Goal: Task Accomplishment & Management: Manage account settings

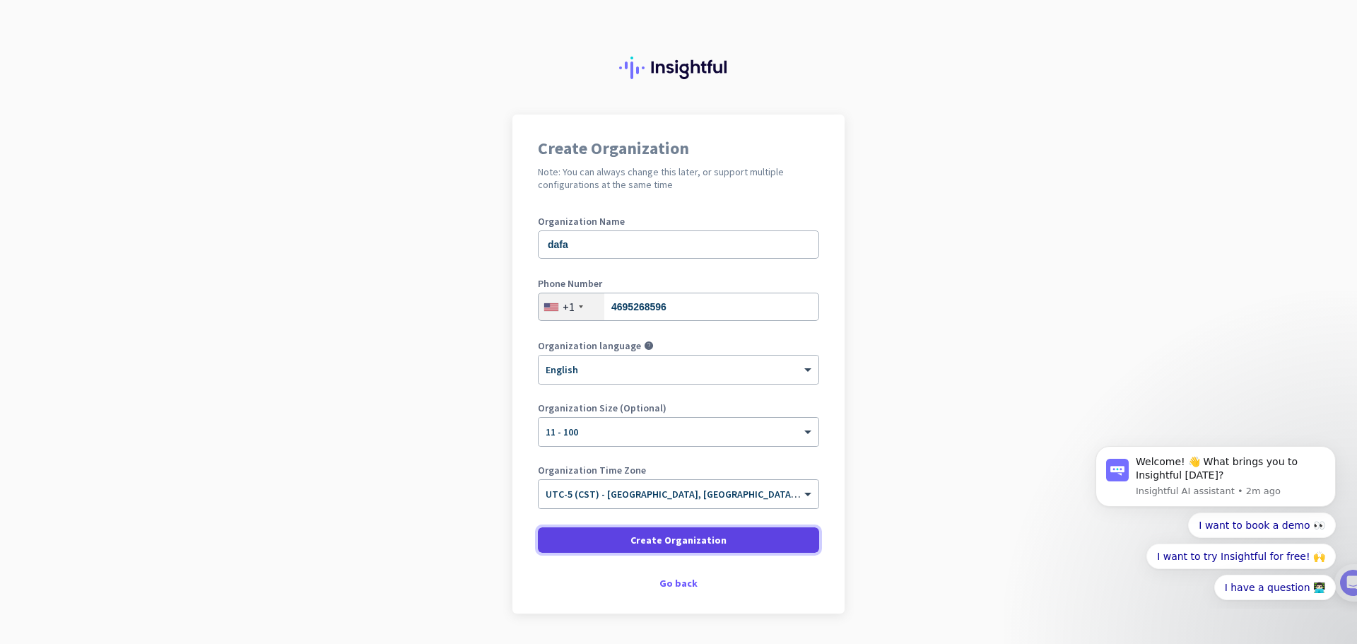
click at [688, 540] on span "Create Organization" at bounding box center [678, 540] width 96 height 14
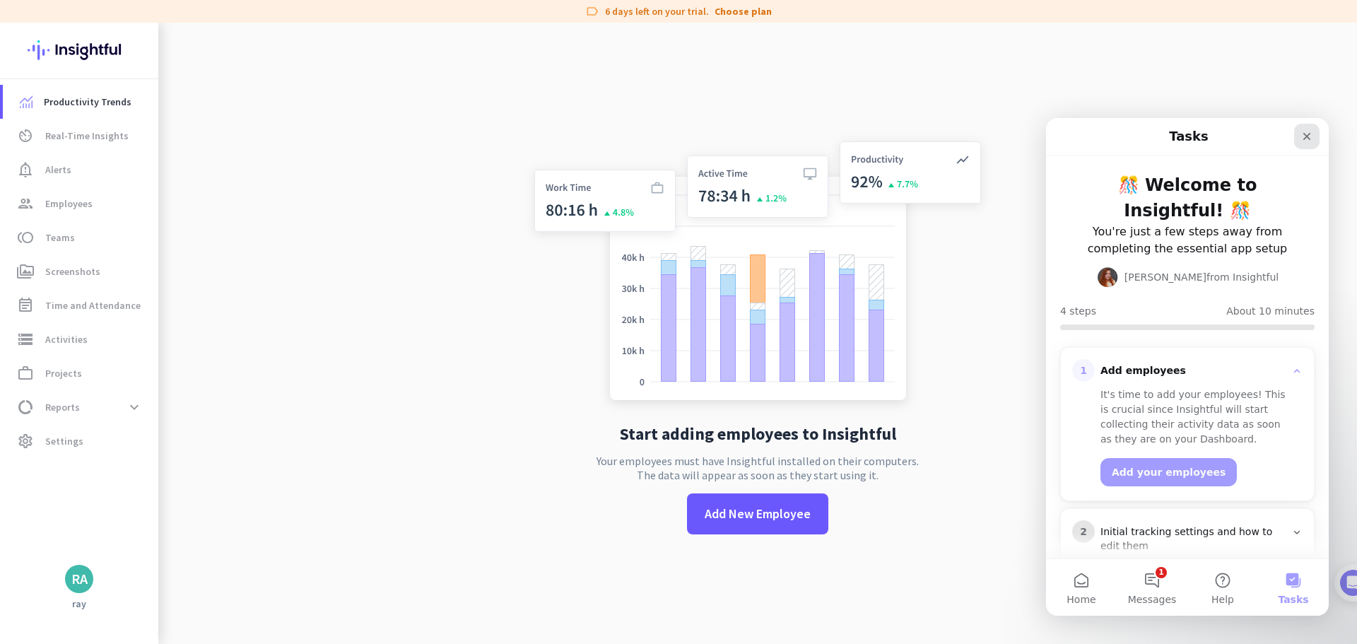
click at [1305, 137] on icon "Close" at bounding box center [1307, 137] width 8 height 8
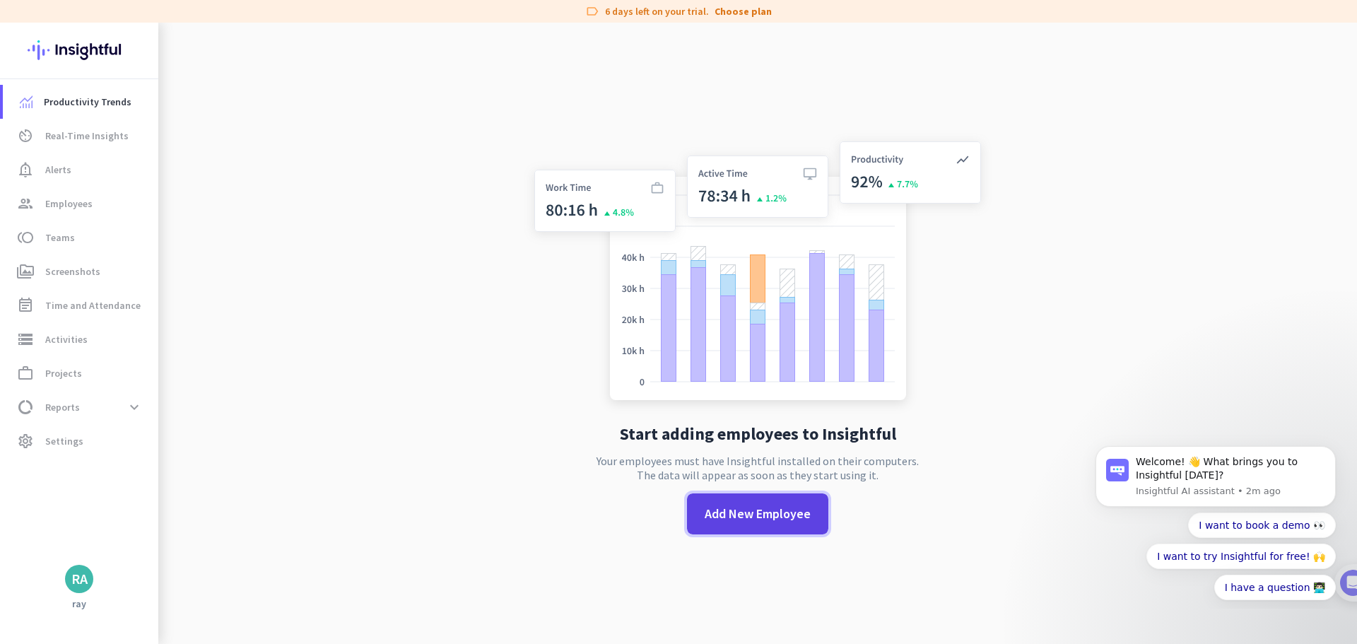
click at [732, 514] on span "Add New Employee" at bounding box center [758, 514] width 106 height 18
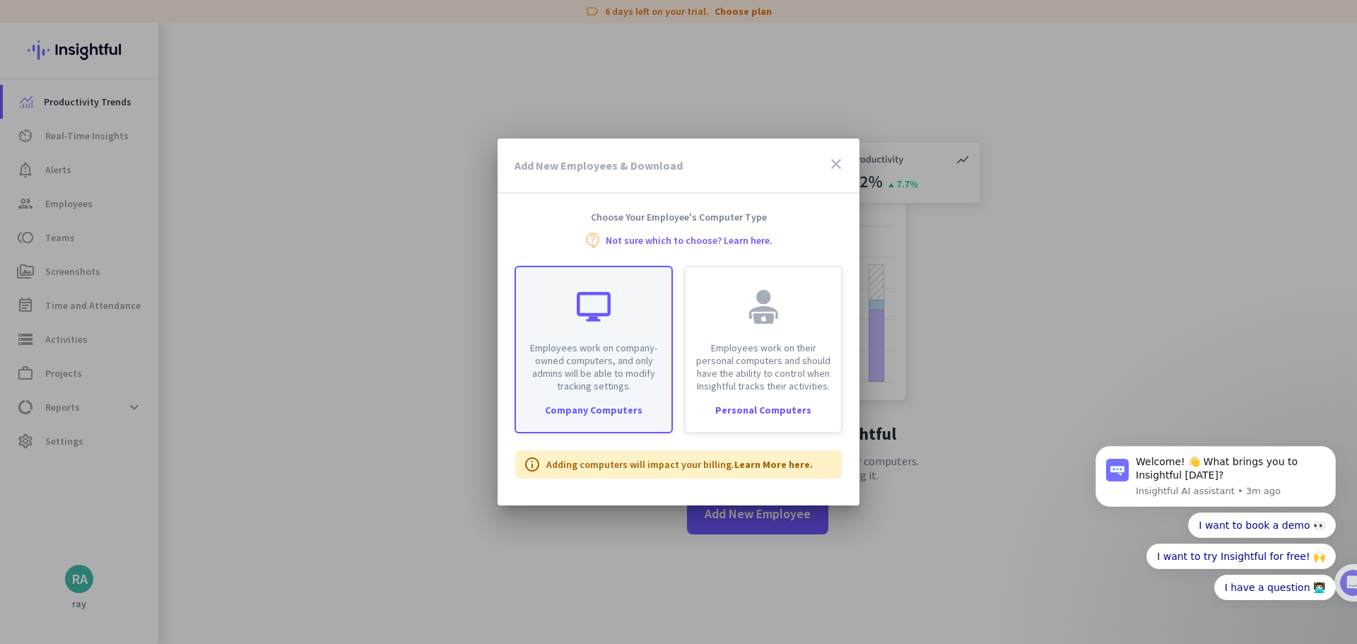
click at [563, 363] on p "Employees work on company-owned computers, and only admins will be able to modi…" at bounding box center [593, 366] width 138 height 51
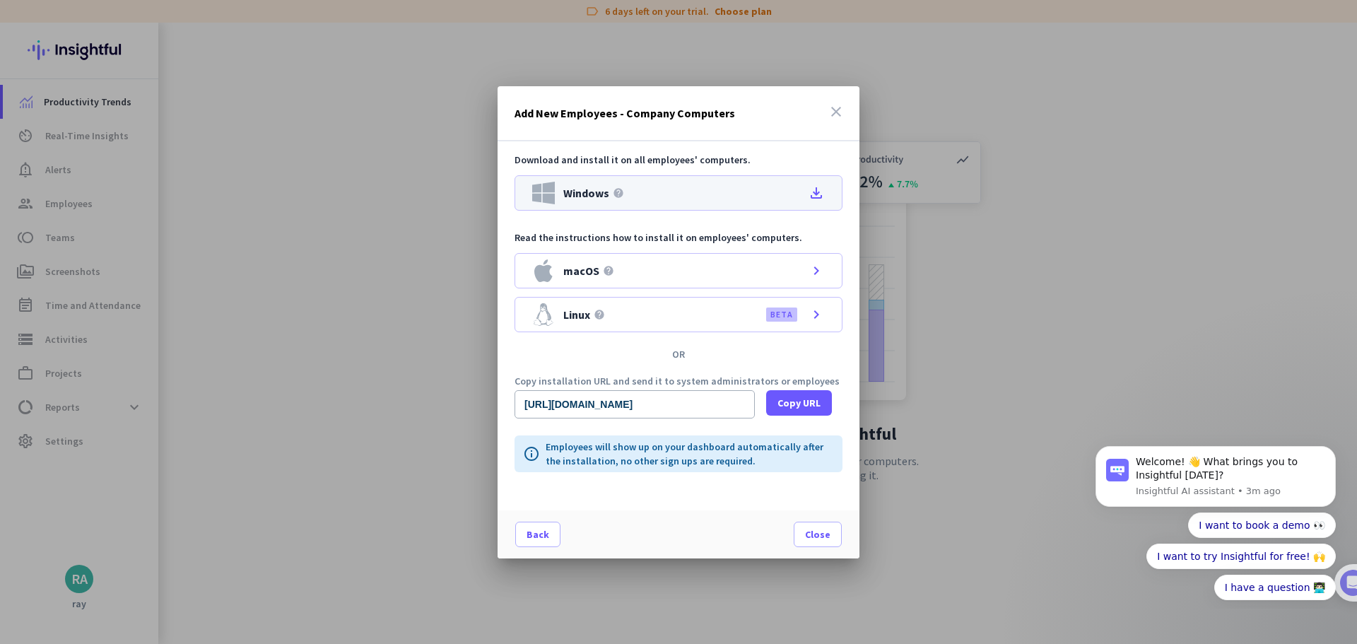
click at [817, 192] on icon "file_download" at bounding box center [816, 192] width 17 height 17
click at [810, 532] on span "Close" at bounding box center [817, 534] width 25 height 14
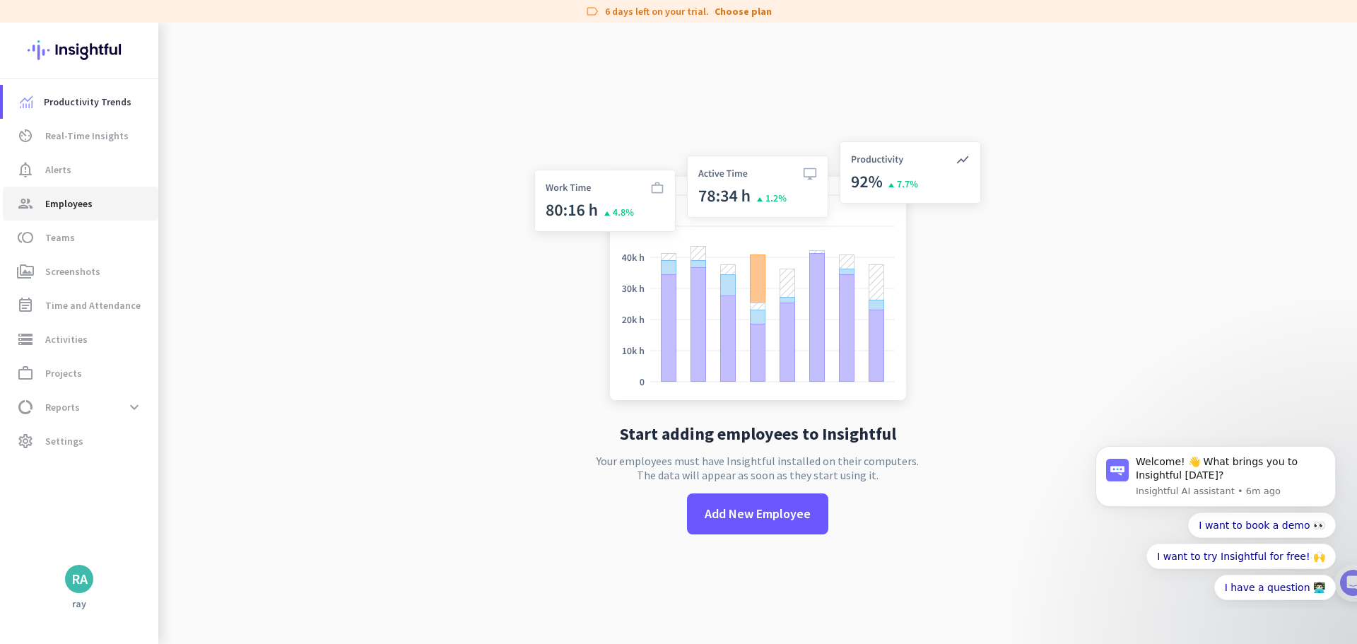
click at [73, 204] on span "Employees" at bounding box center [68, 203] width 47 height 17
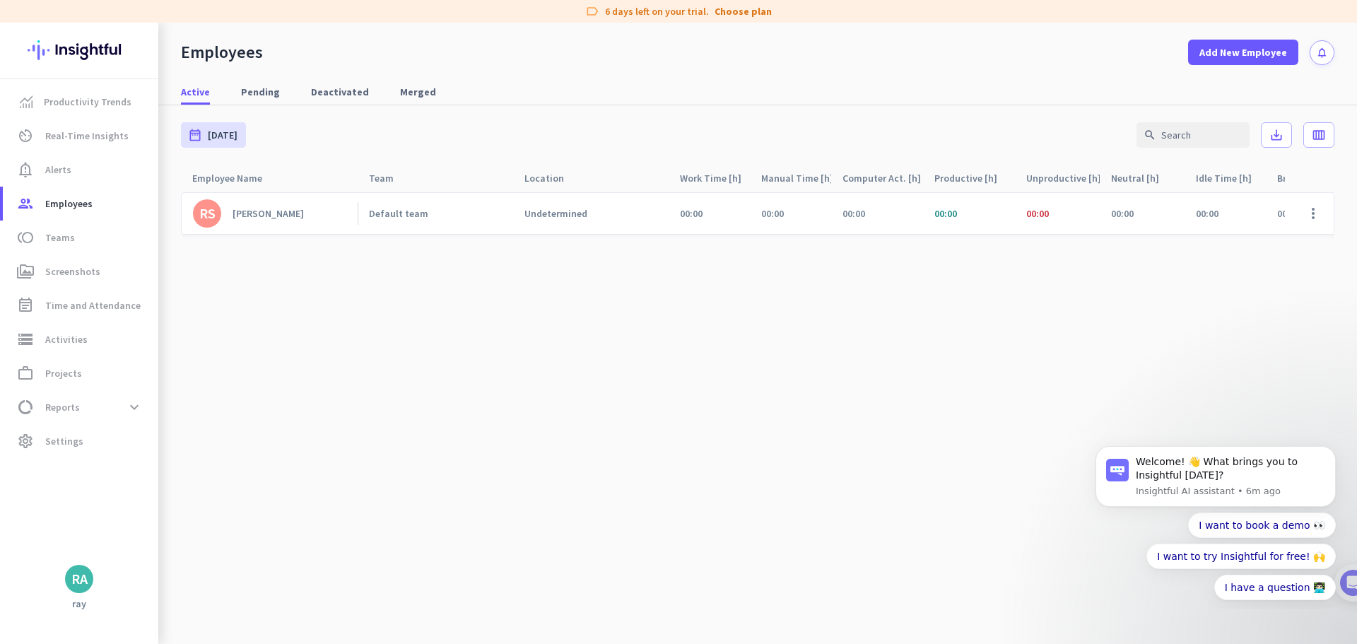
click at [283, 213] on div "[PERSON_NAME]" at bounding box center [267, 213] width 71 height 13
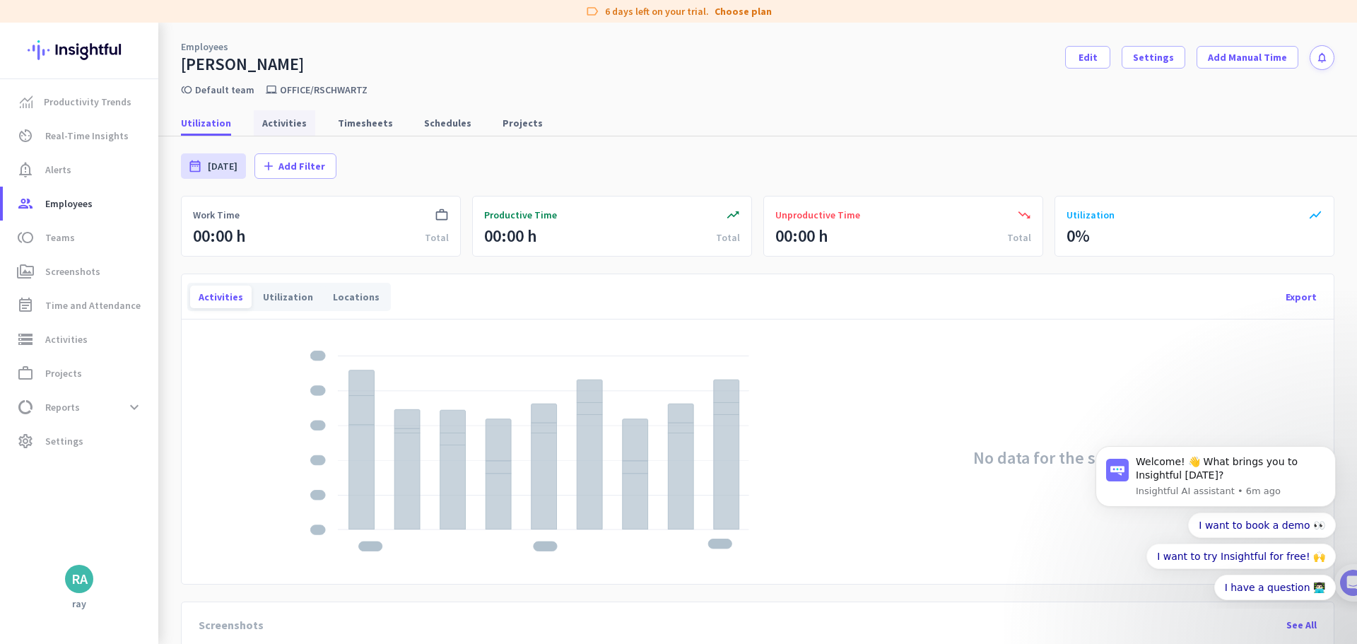
click at [281, 122] on span "Activities" at bounding box center [284, 123] width 45 height 14
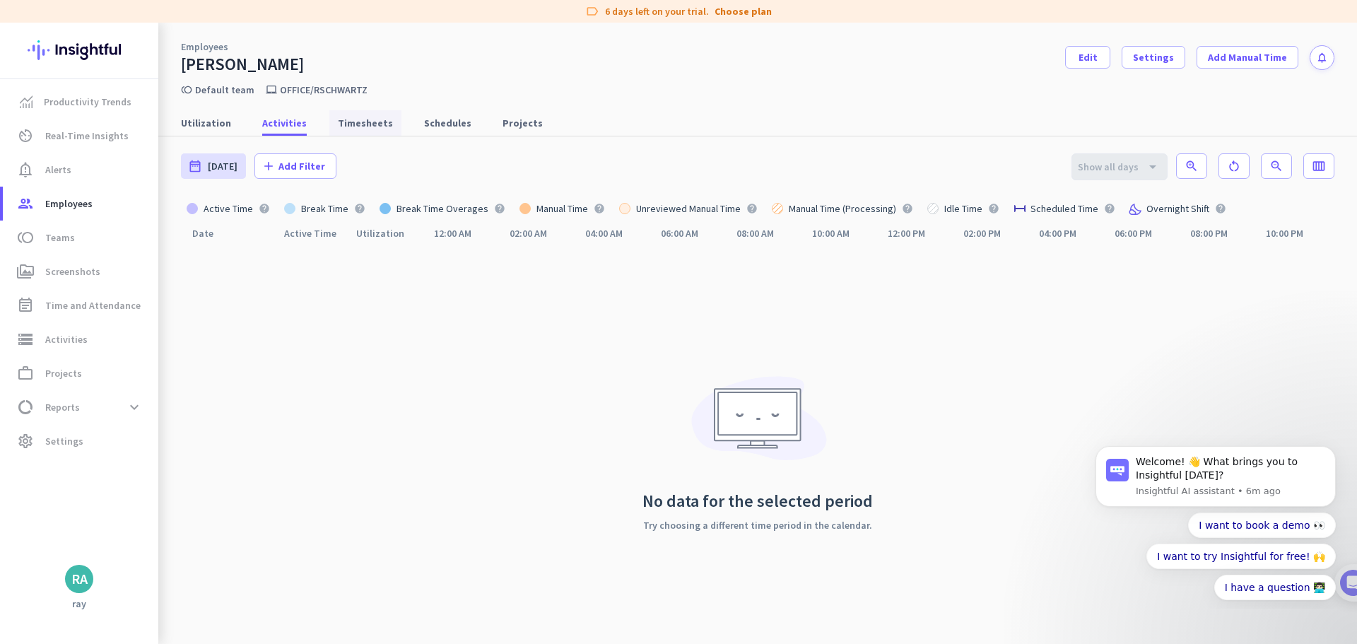
click at [360, 122] on span "Timesheets" at bounding box center [365, 123] width 55 height 14
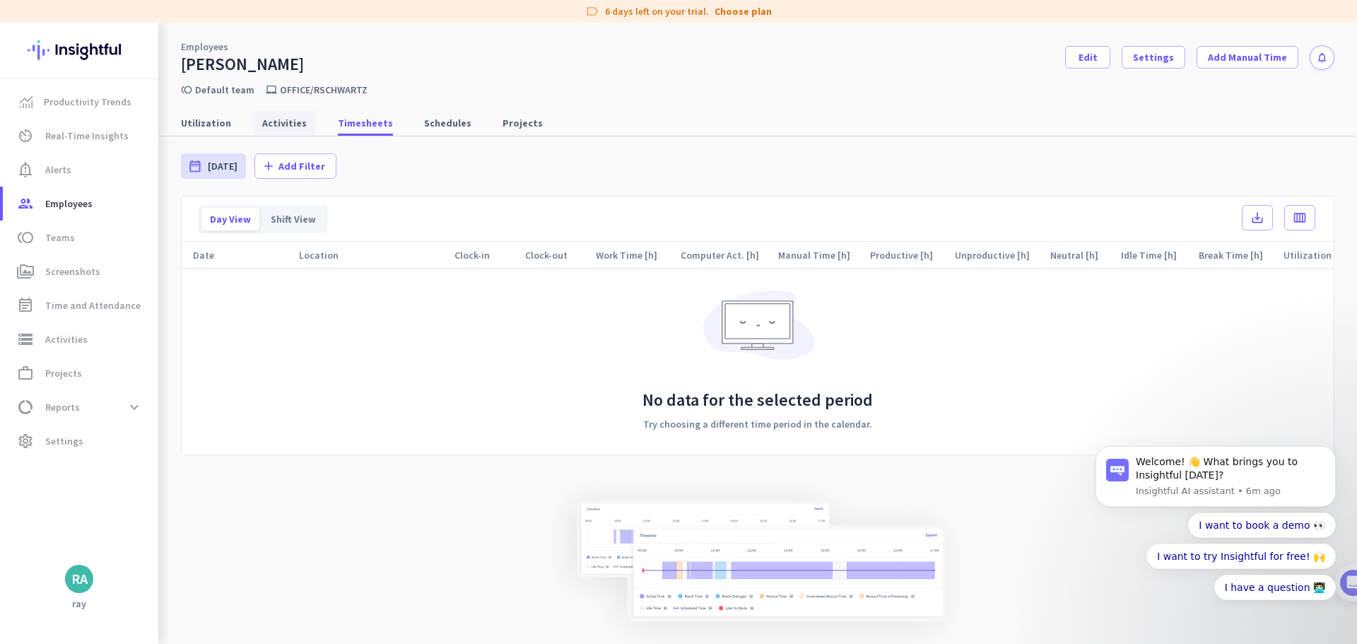
click at [262, 120] on span "Activities" at bounding box center [284, 123] width 45 height 14
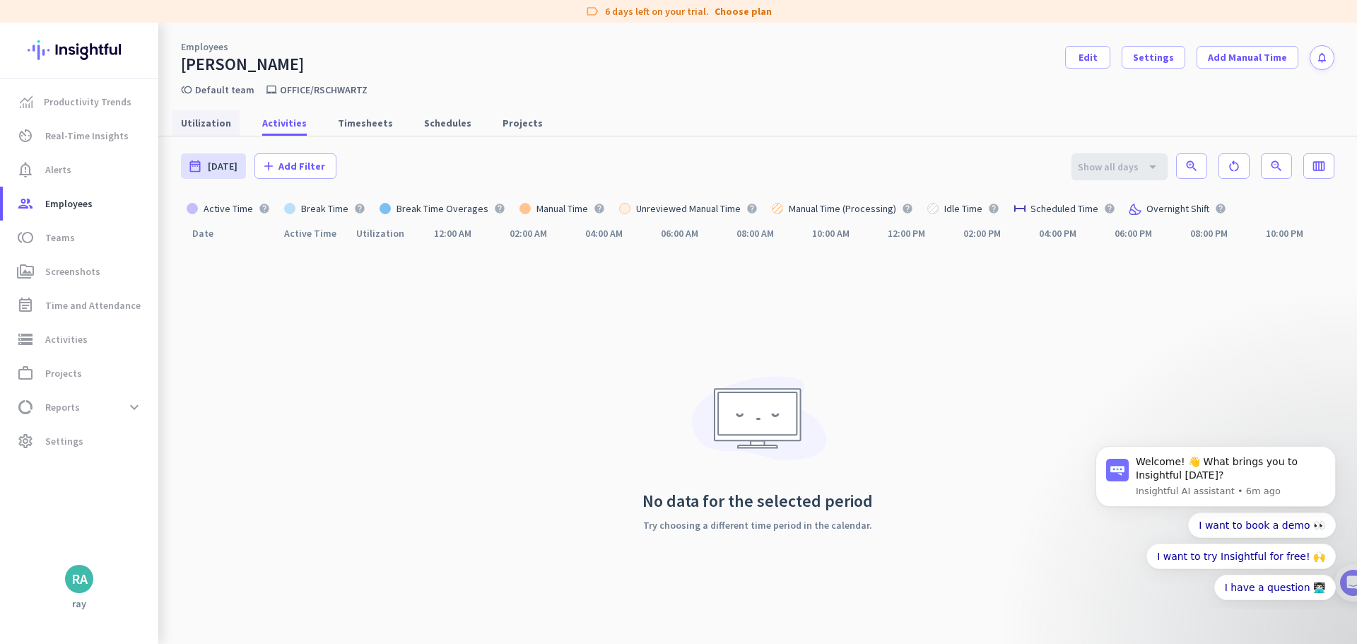
click at [208, 122] on span "Utilization" at bounding box center [206, 123] width 50 height 14
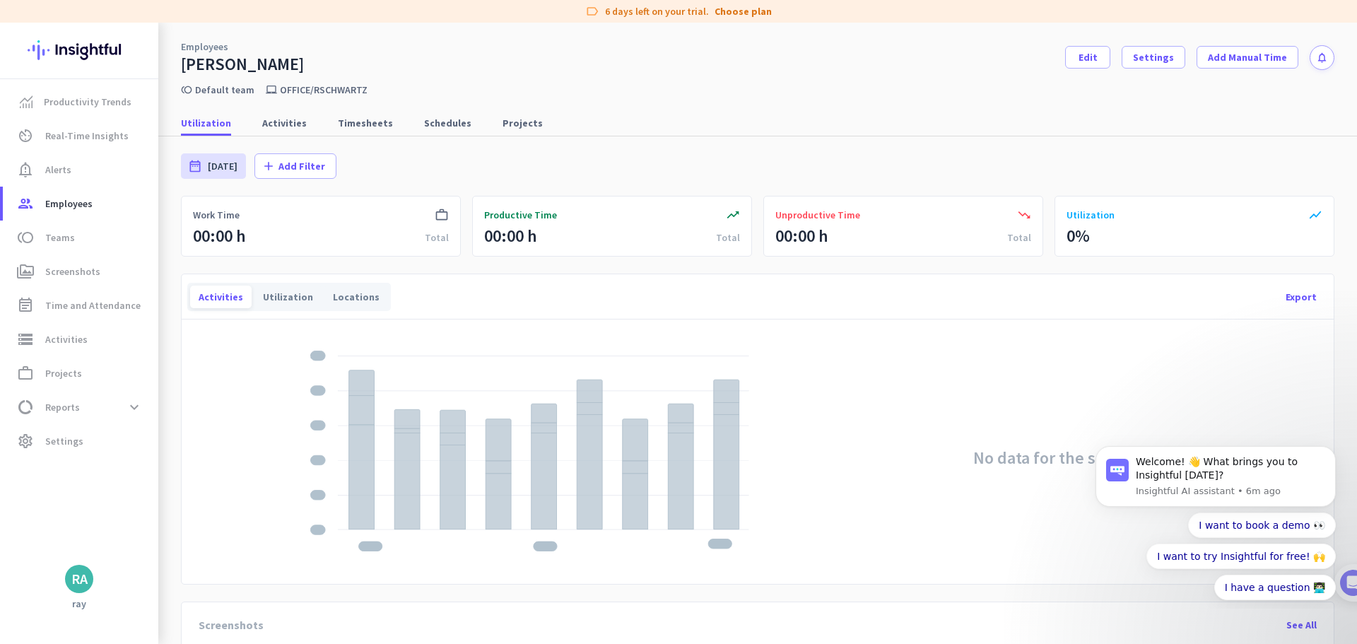
scroll to position [71, 0]
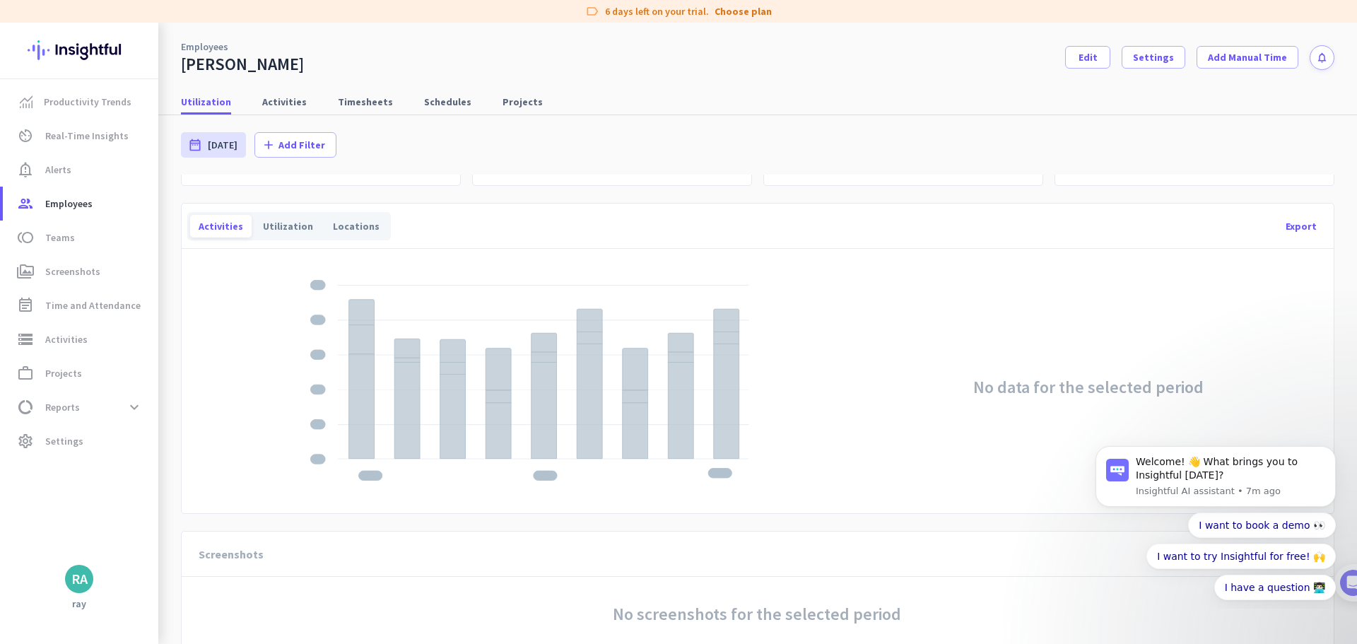
click at [81, 577] on div "RA" at bounding box center [79, 579] width 16 height 14
click at [352, 223] on div at bounding box center [678, 322] width 1357 height 644
click at [352, 223] on div "Locations" at bounding box center [356, 226] width 64 height 23
click at [1085, 59] on span "Edit" at bounding box center [1087, 57] width 19 height 14
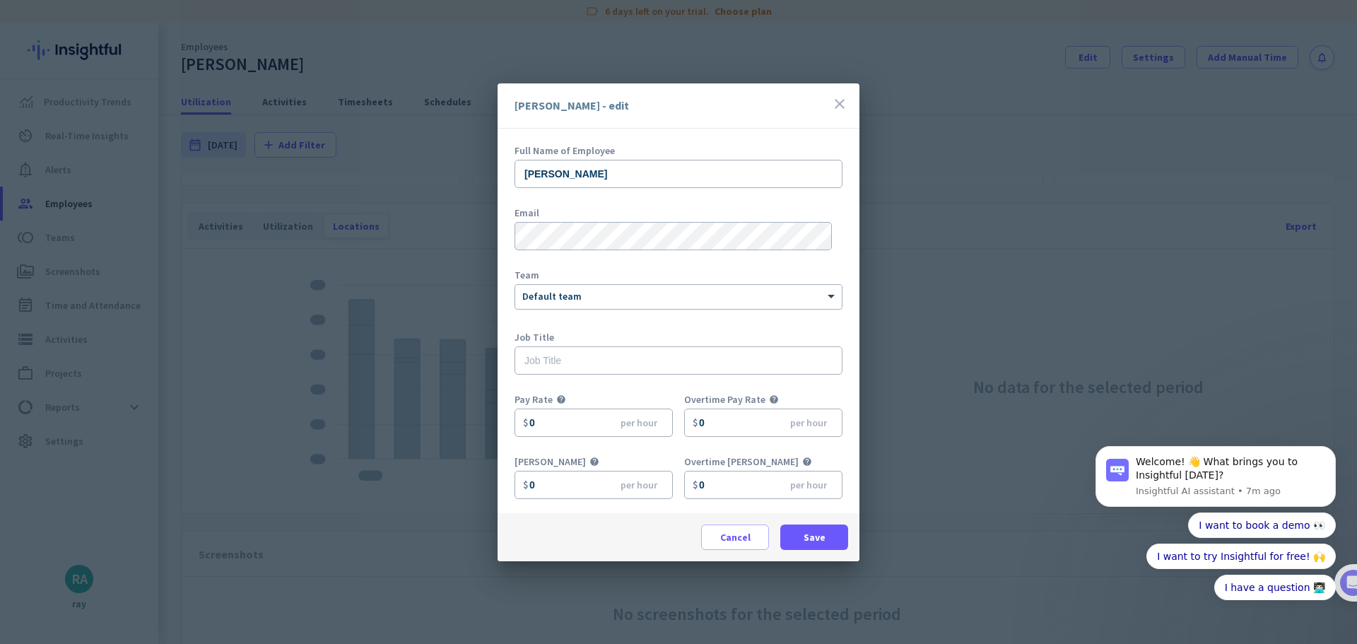
click at [837, 105] on icon "close" at bounding box center [839, 103] width 17 height 17
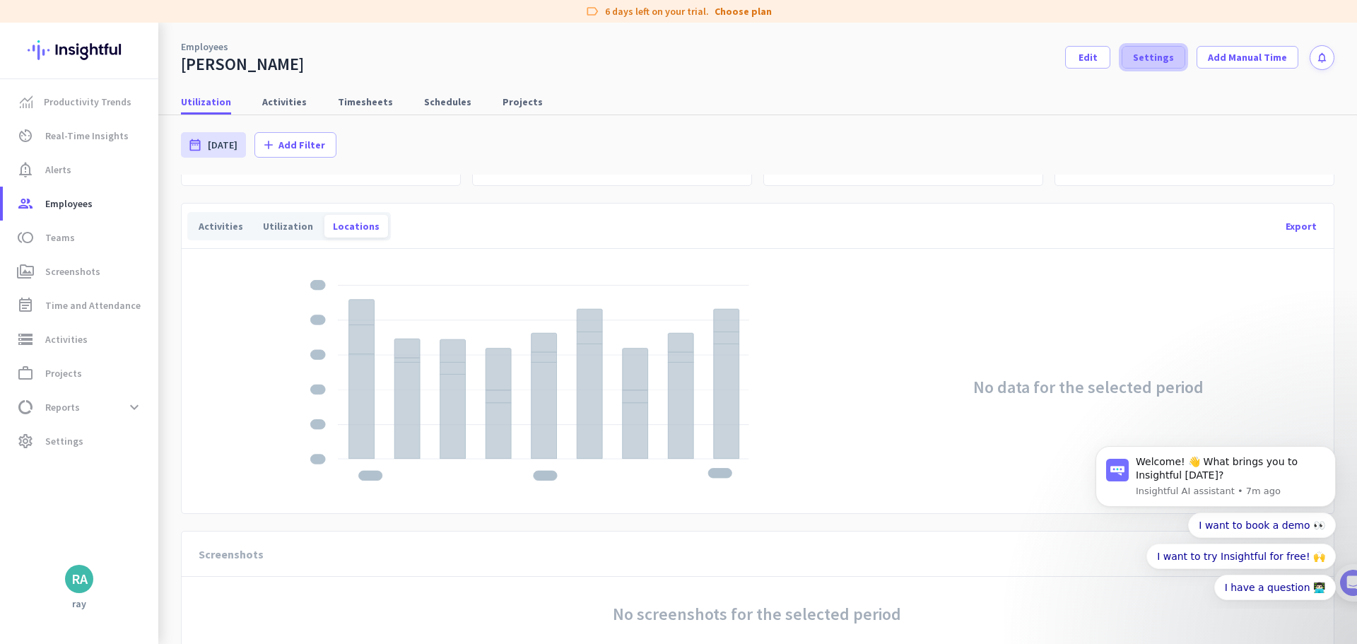
click at [1149, 59] on span "Settings" at bounding box center [1153, 57] width 41 height 14
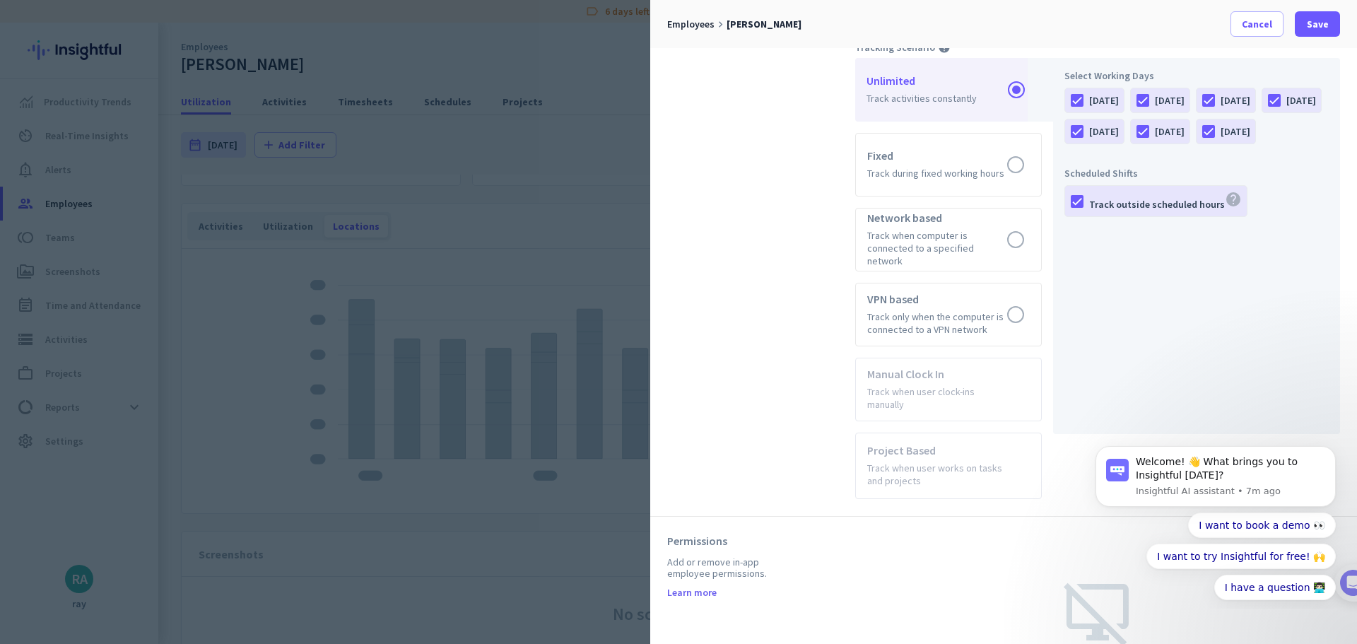
scroll to position [636, 0]
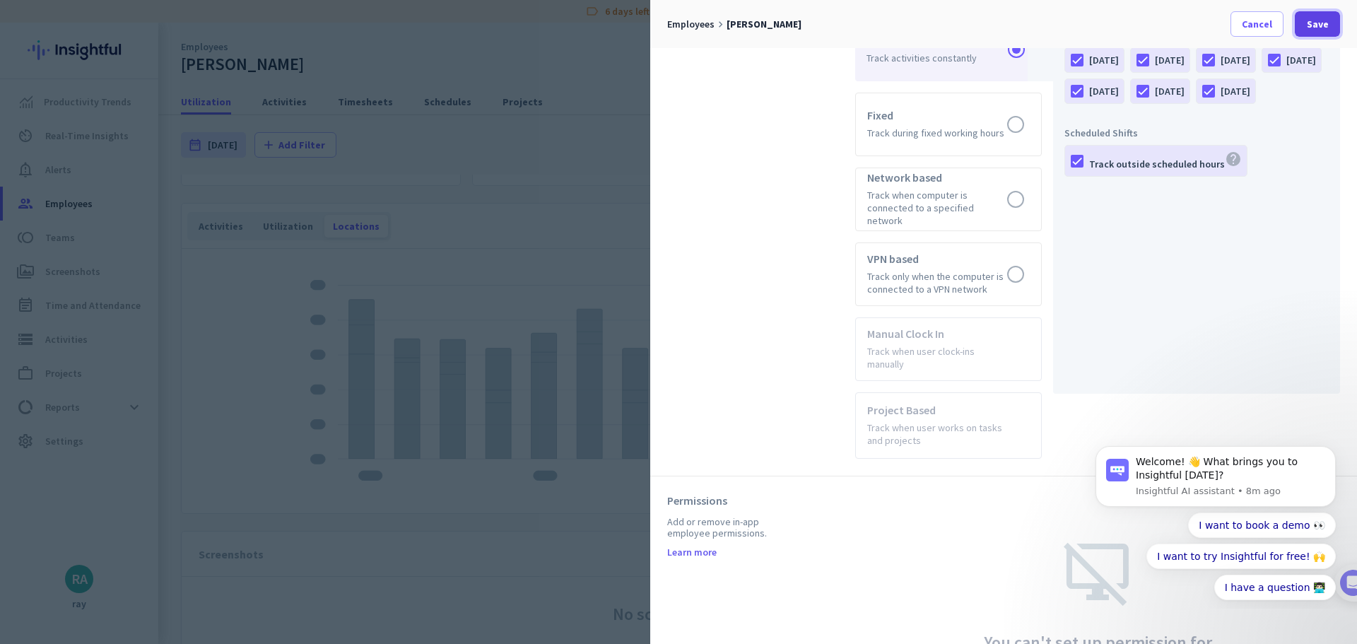
click at [1319, 23] on span "Save" at bounding box center [1318, 24] width 22 height 14
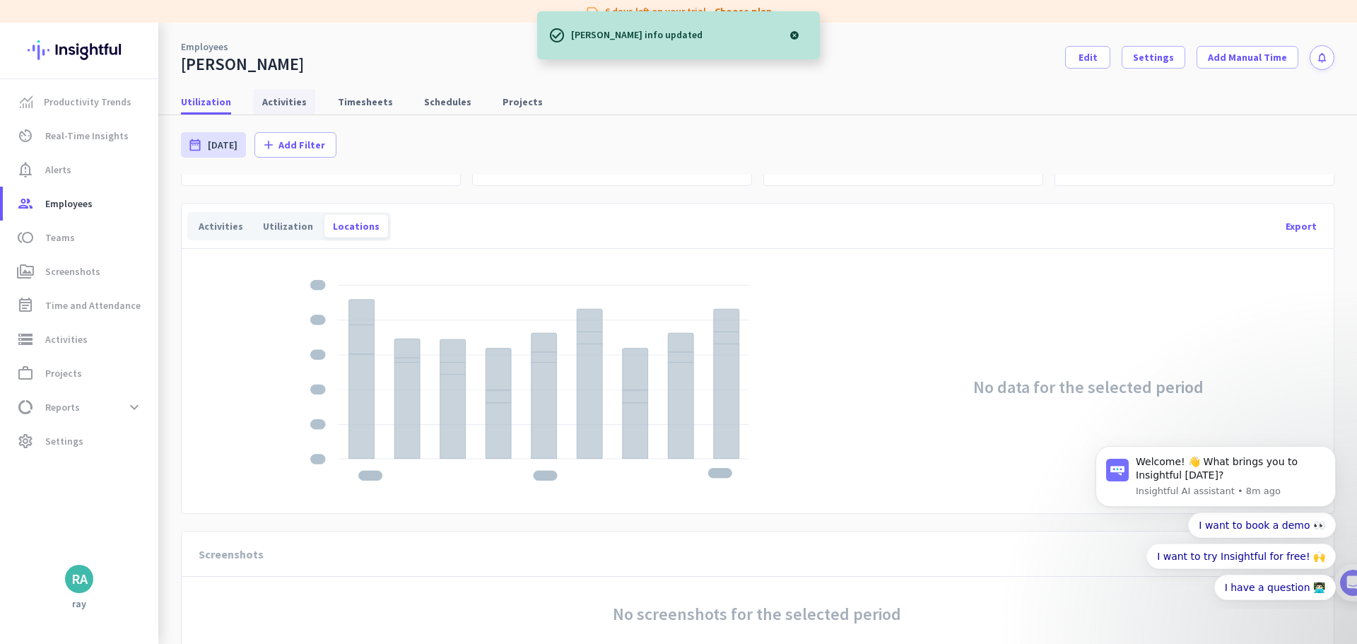
click at [281, 102] on span "Activities" at bounding box center [284, 102] width 45 height 14
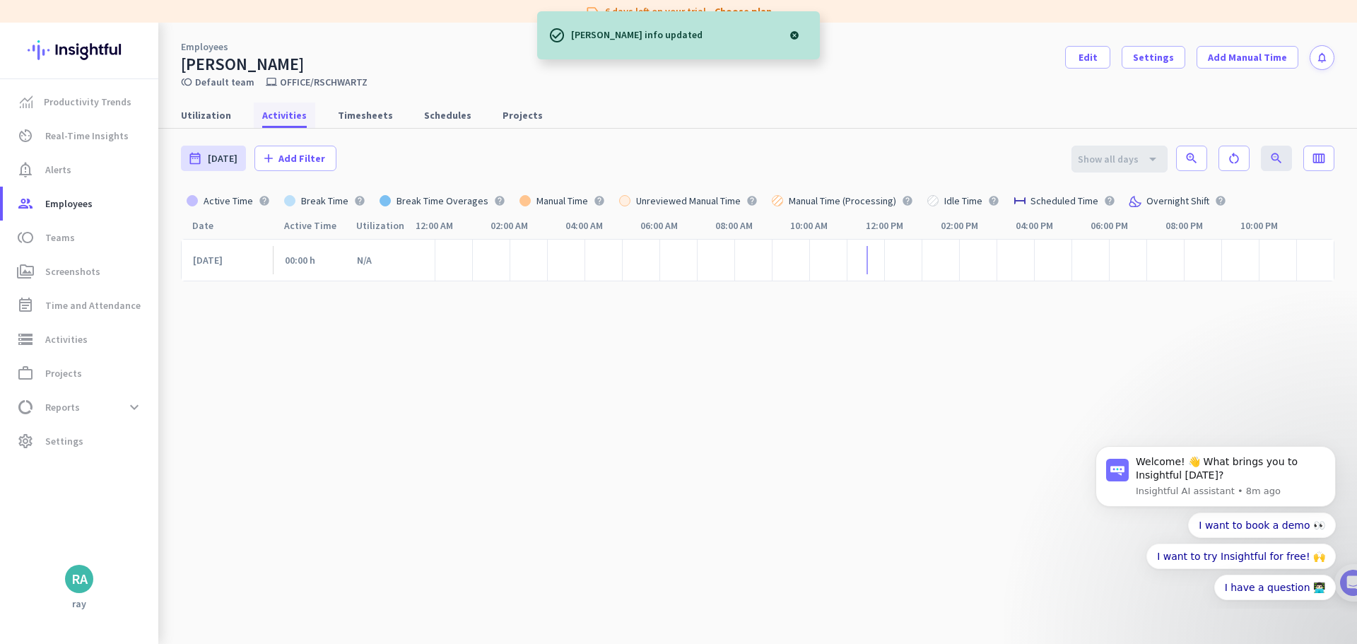
scroll to position [8, 0]
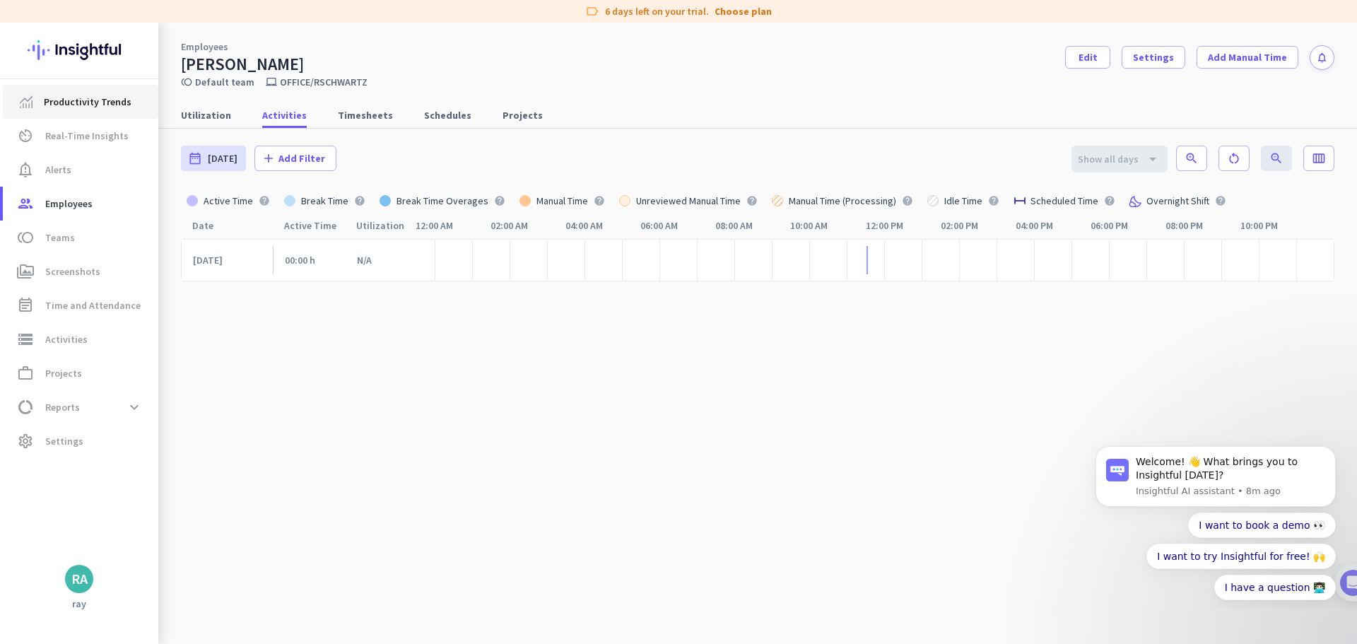
click at [93, 108] on span "Productivity Trends" at bounding box center [88, 101] width 88 height 17
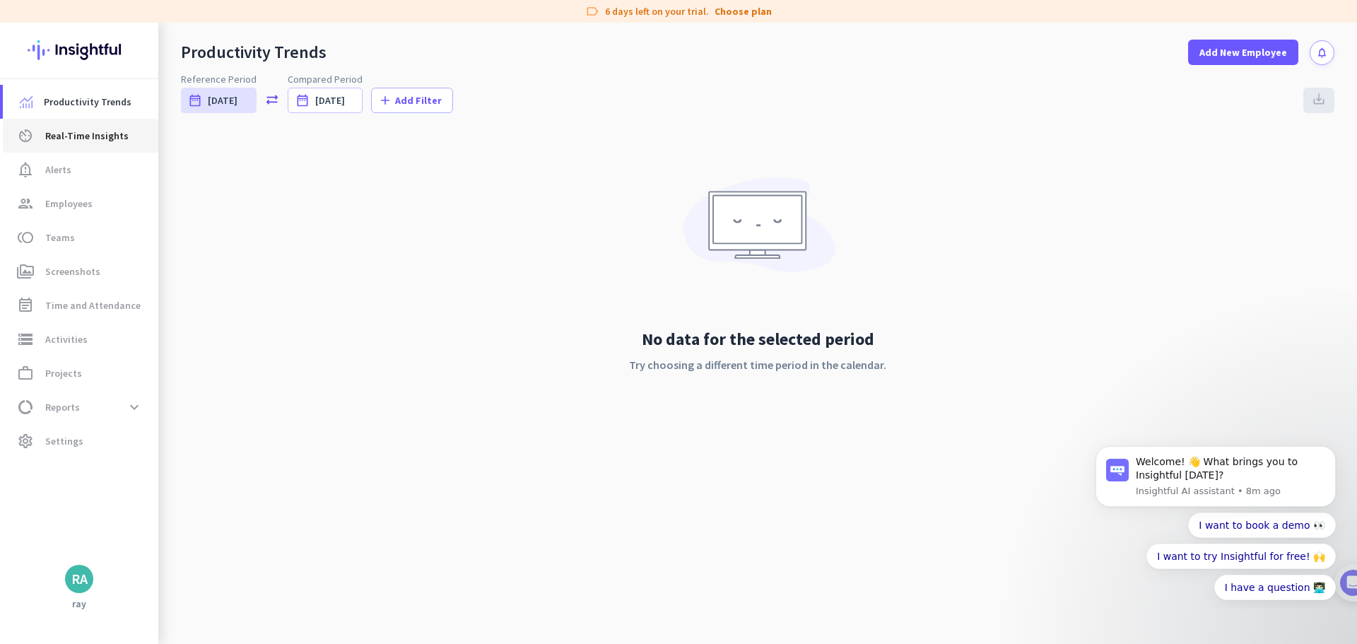
click at [86, 131] on span "Real-Time Insights" at bounding box center [86, 135] width 83 height 17
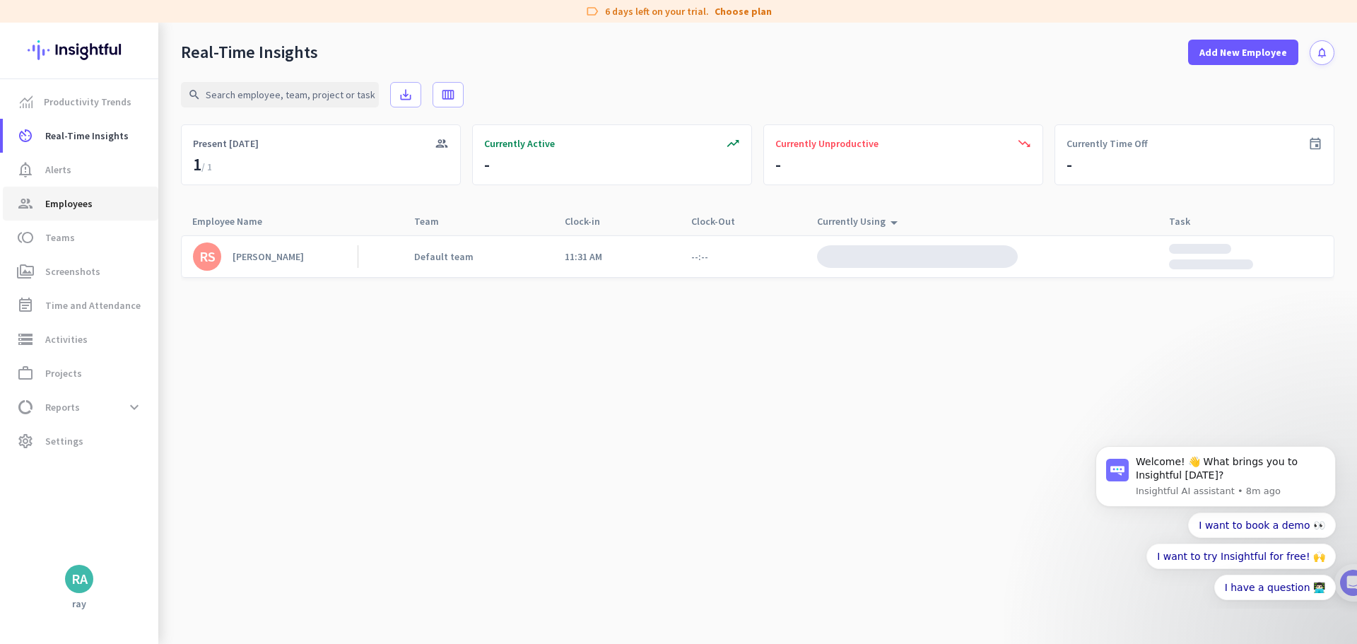
click at [76, 201] on span "Employees" at bounding box center [68, 203] width 47 height 17
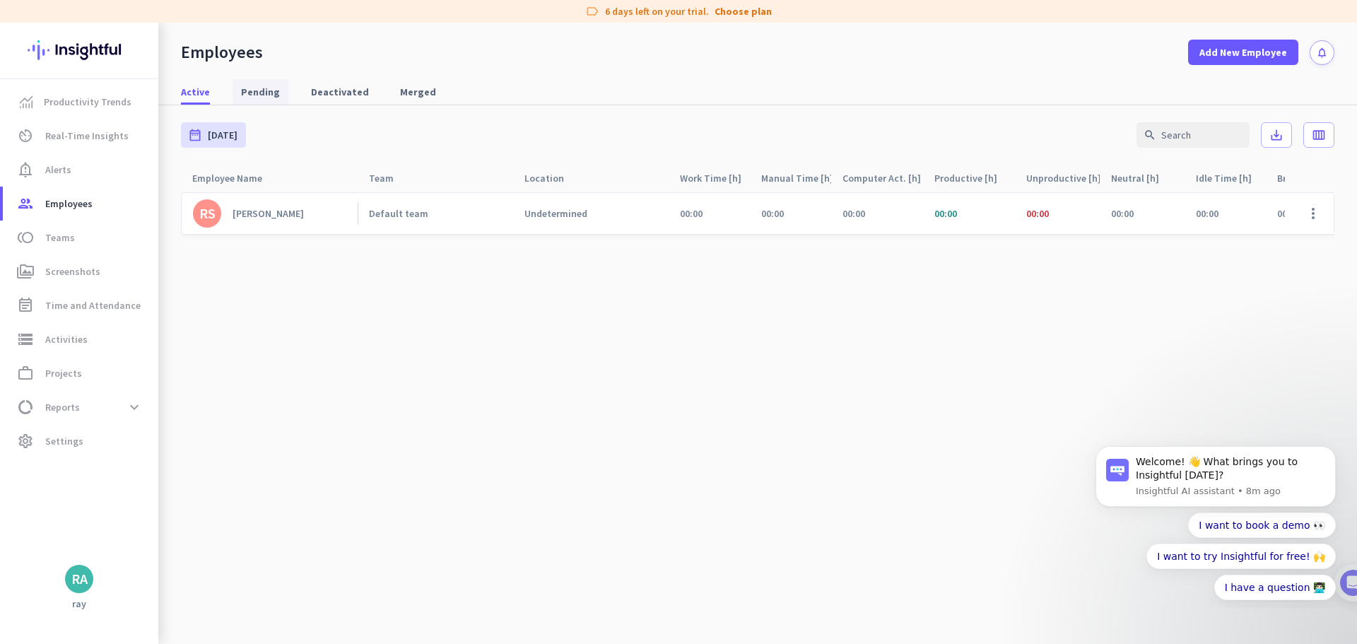
click at [262, 88] on span "Pending" at bounding box center [260, 92] width 39 height 14
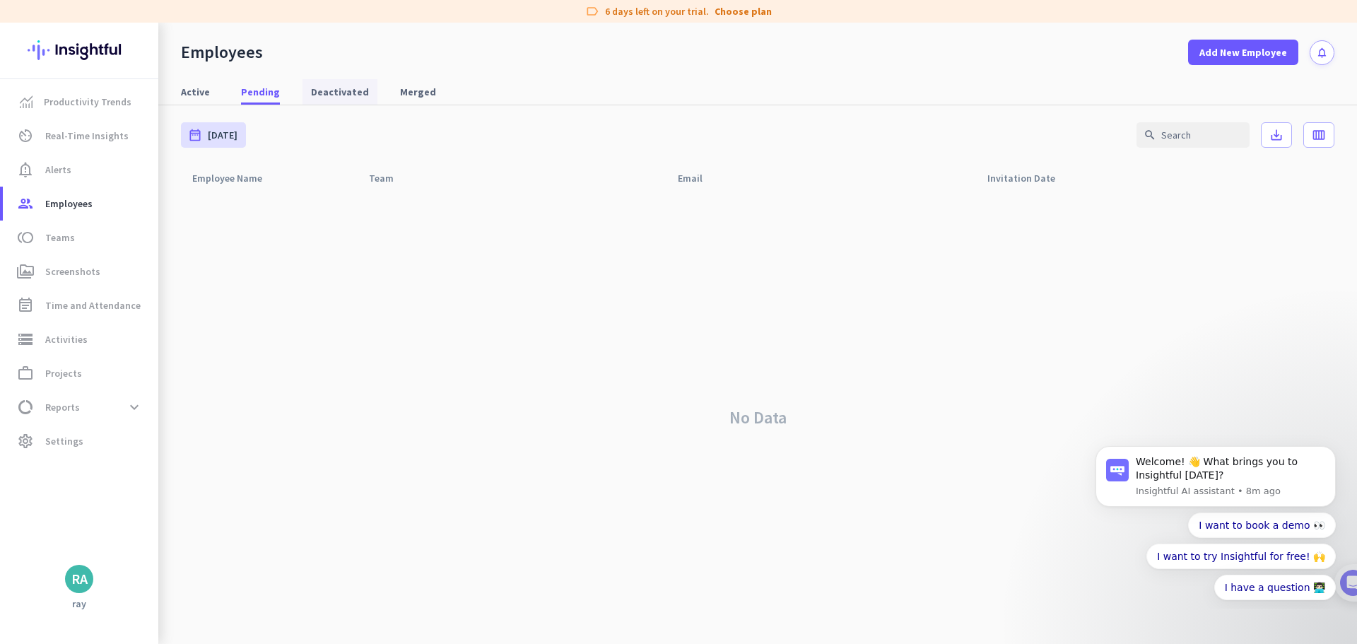
click at [317, 85] on span "Deactivated" at bounding box center [340, 92] width 58 height 14
click at [413, 95] on span "Merged" at bounding box center [418, 92] width 36 height 14
click at [194, 93] on span "Active" at bounding box center [195, 92] width 29 height 14
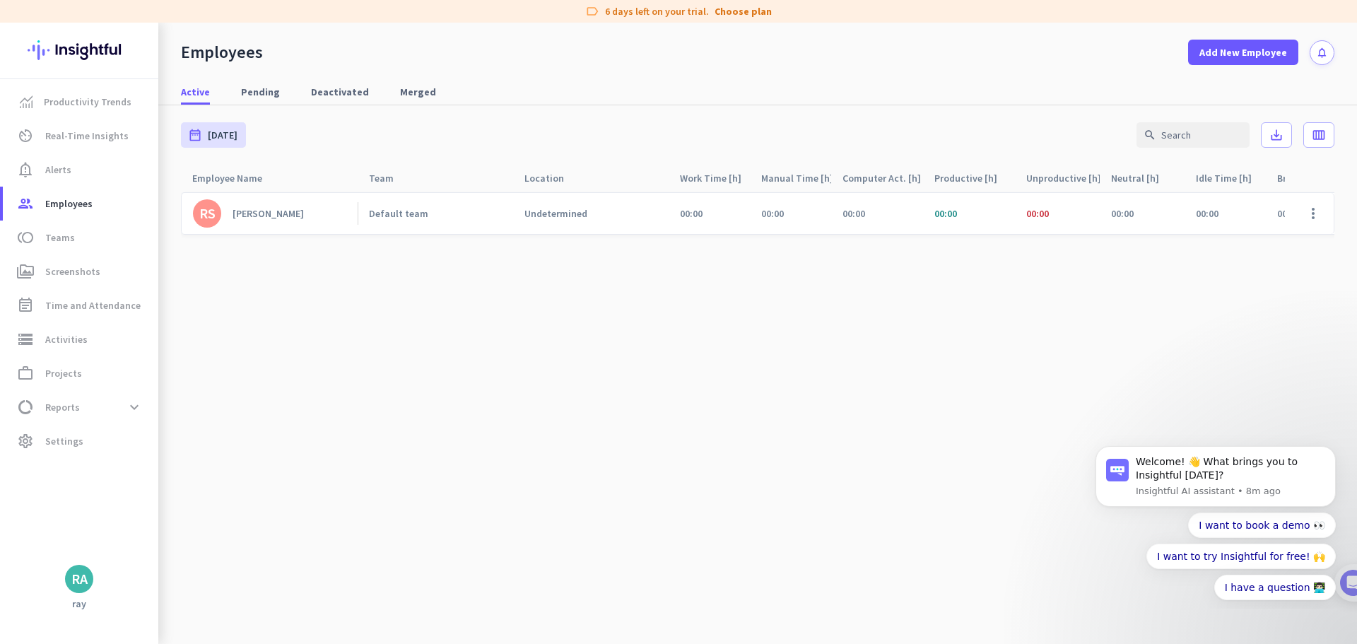
click at [295, 218] on div "[PERSON_NAME]" at bounding box center [267, 213] width 71 height 13
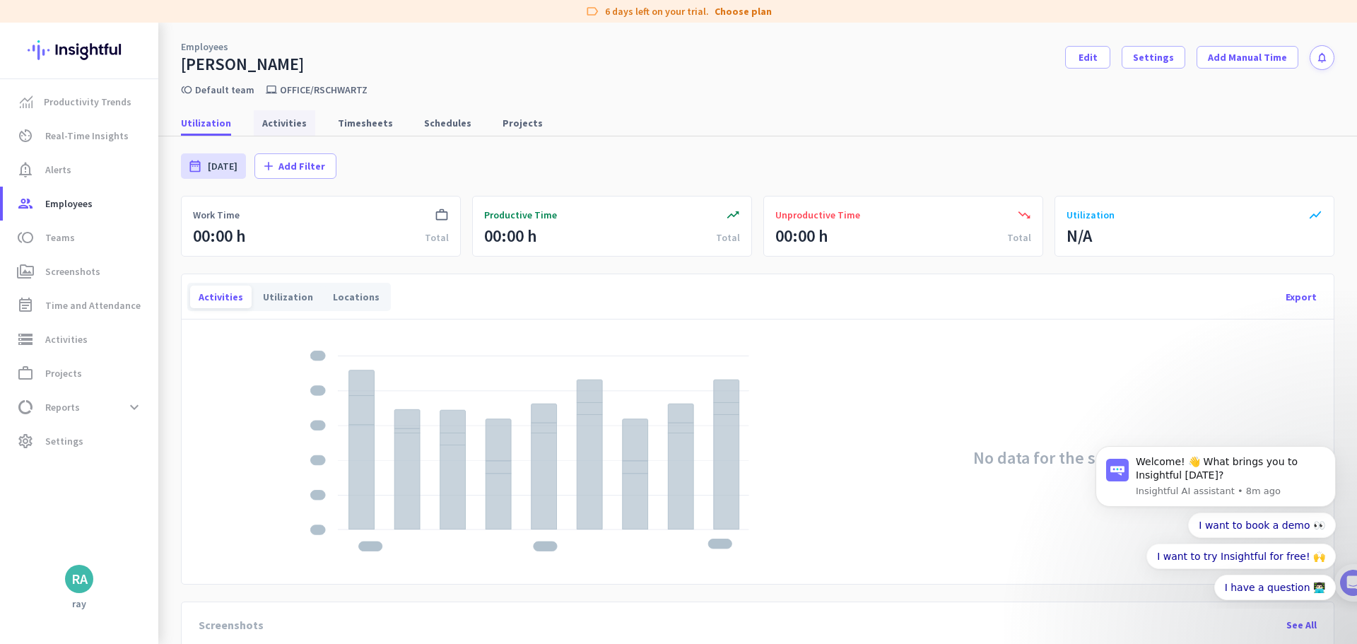
click at [273, 121] on span "Activities" at bounding box center [284, 123] width 45 height 14
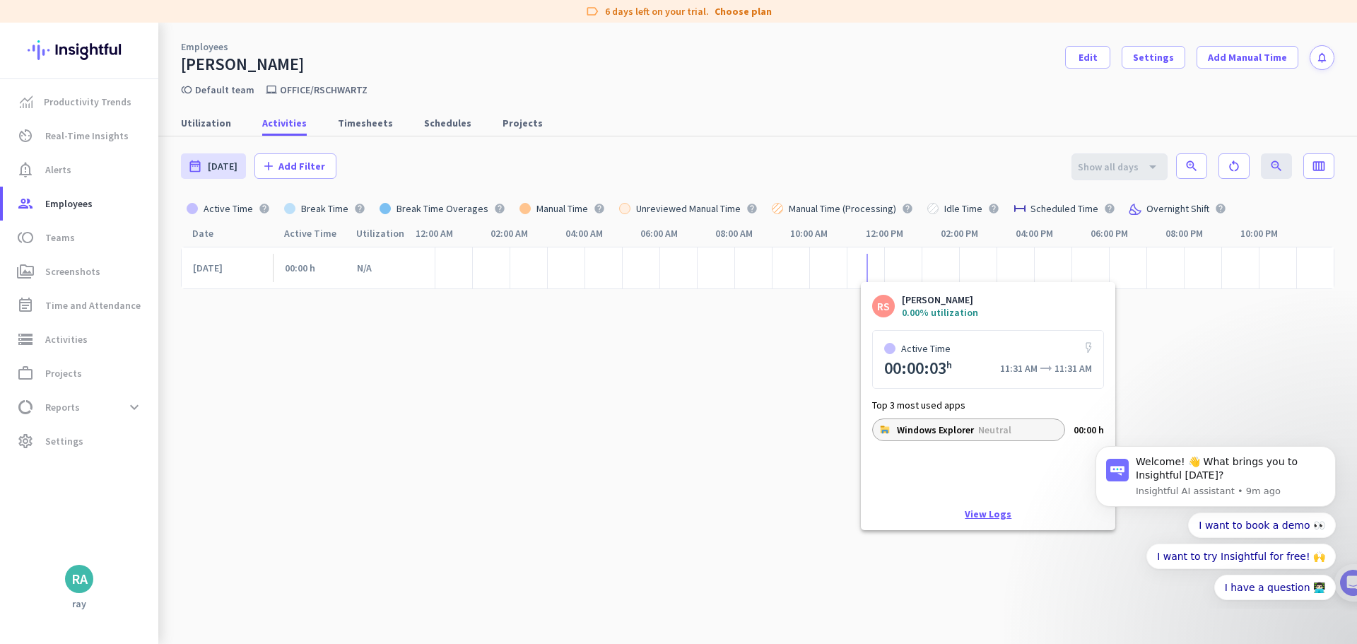
click at [989, 517] on link "View Logs" at bounding box center [988, 514] width 47 height 10
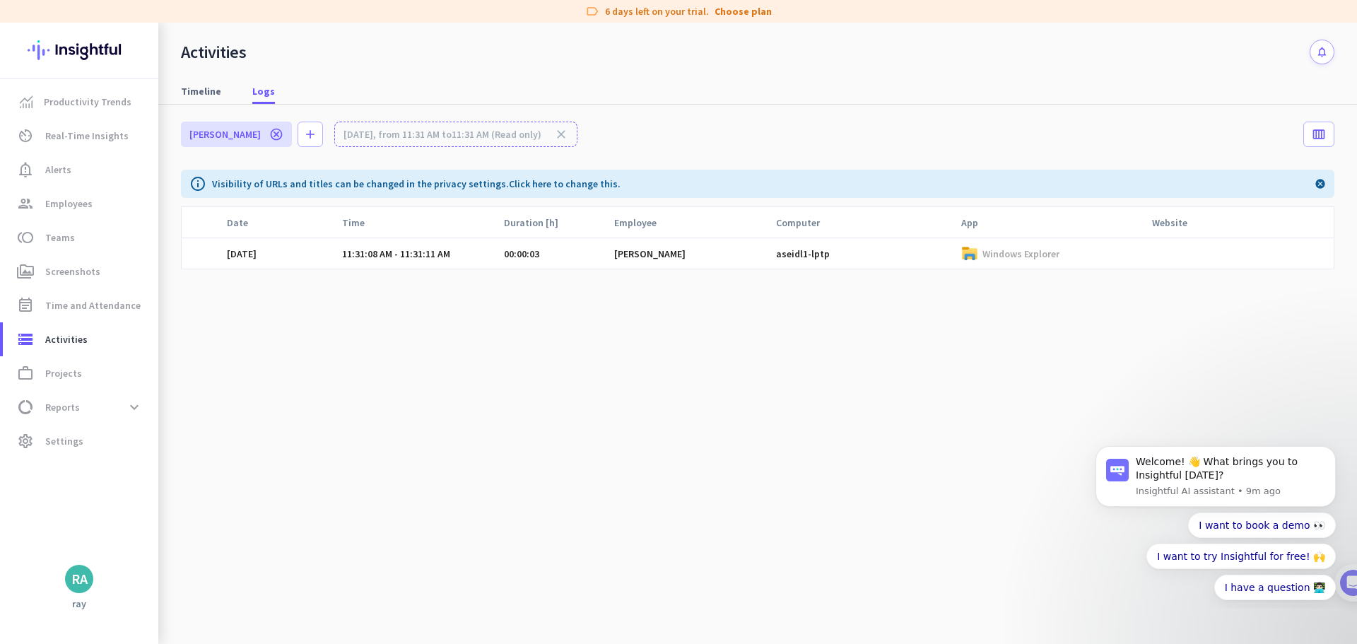
click at [1018, 256] on p "Windows Explorer" at bounding box center [1020, 253] width 77 height 13
click at [69, 340] on span "Activities" at bounding box center [66, 339] width 42 height 17
